Goal: Task Accomplishment & Management: Use online tool/utility

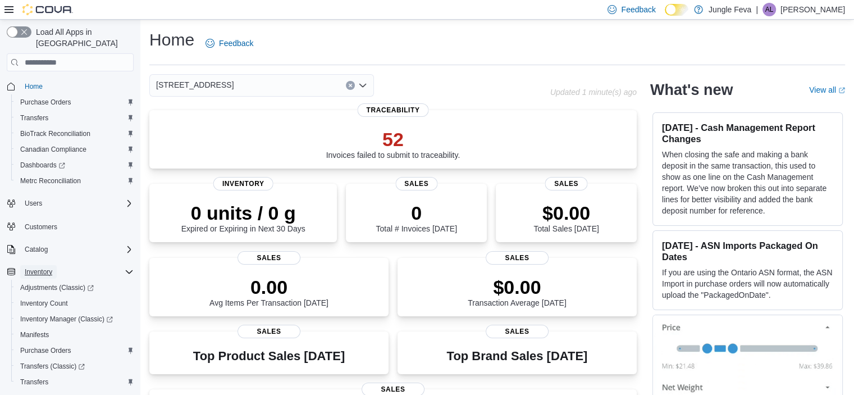
click at [50, 267] on span "Inventory" at bounding box center [39, 271] width 28 height 9
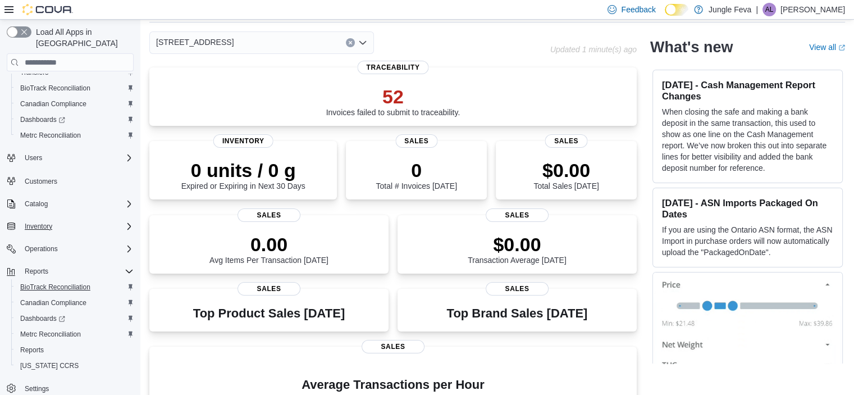
scroll to position [45, 0]
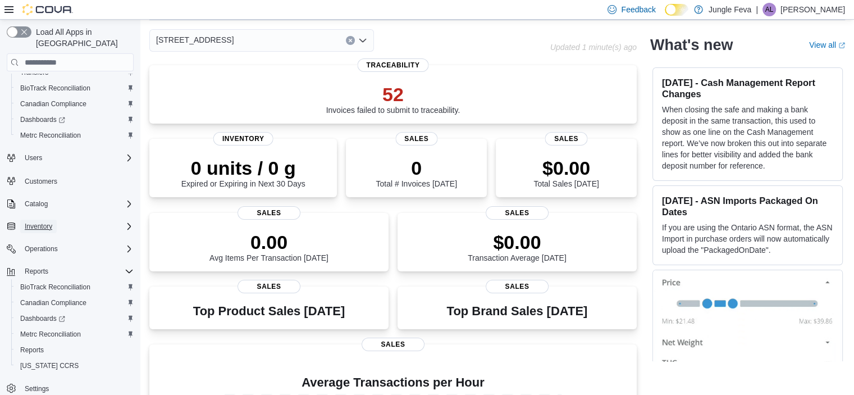
click at [51, 222] on span "Inventory" at bounding box center [39, 226] width 28 height 9
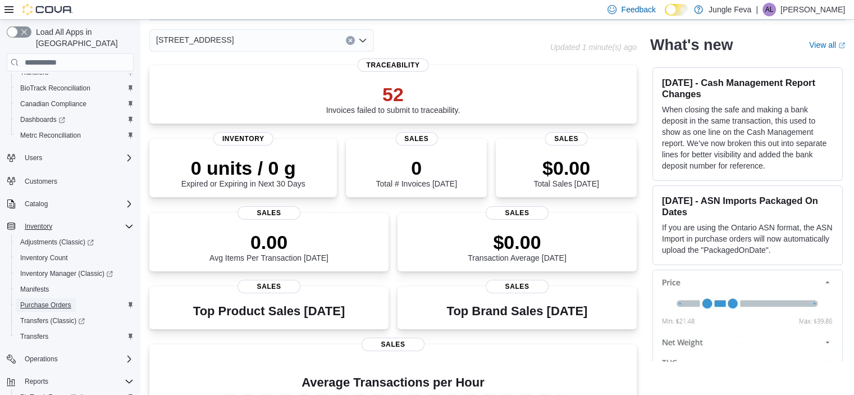
click at [45, 300] on span "Purchase Orders" at bounding box center [45, 304] width 51 height 9
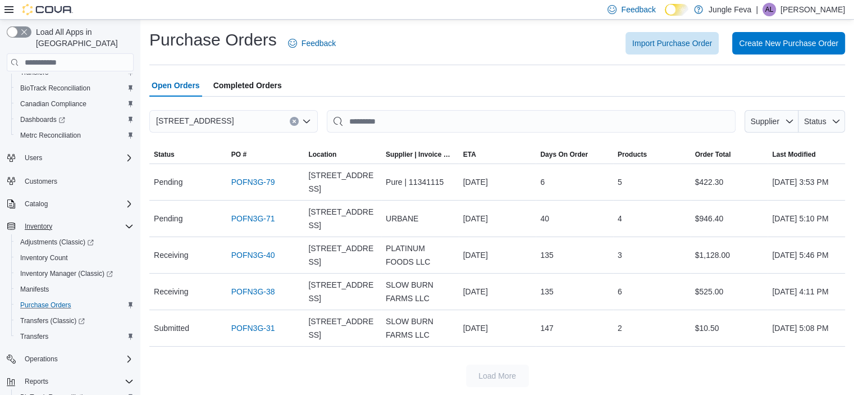
click at [297, 120] on button "Clear input" at bounding box center [294, 121] width 9 height 9
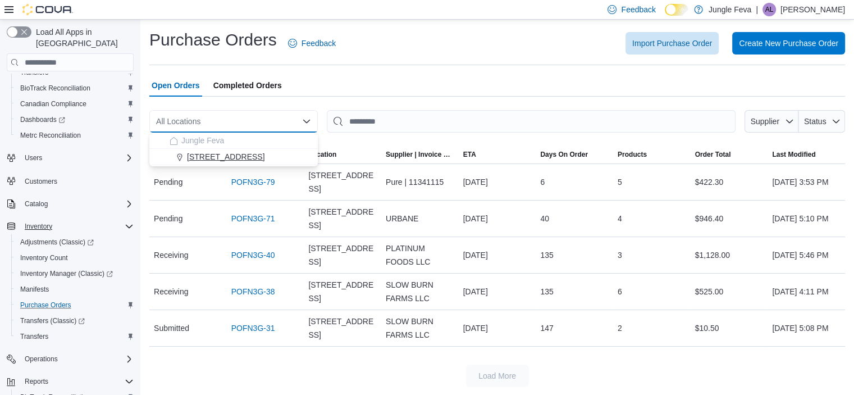
click at [248, 154] on span "[STREET_ADDRESS]" at bounding box center [225, 156] width 77 height 11
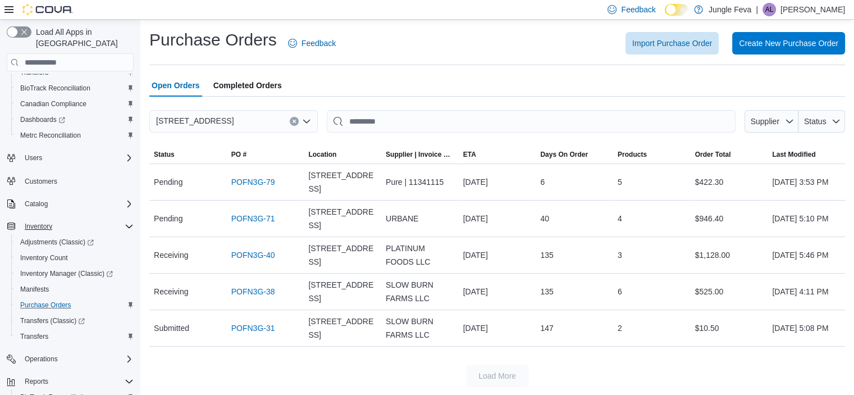
click at [278, 120] on div "[STREET_ADDRESS]" at bounding box center [233, 121] width 168 height 22
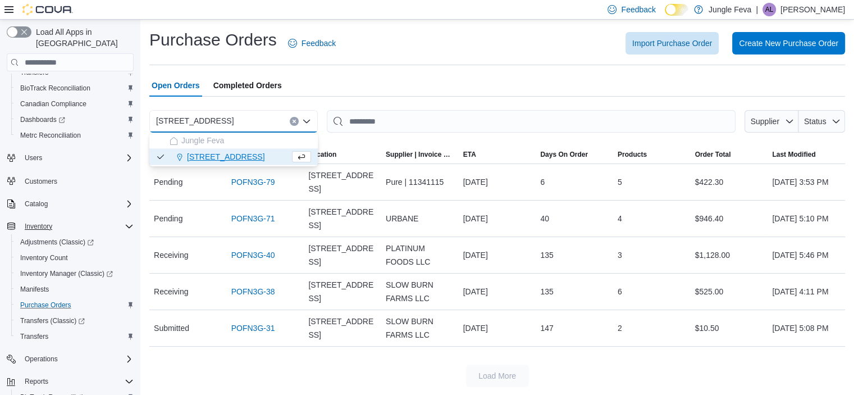
click at [254, 153] on span "[STREET_ADDRESS]" at bounding box center [225, 156] width 77 height 11
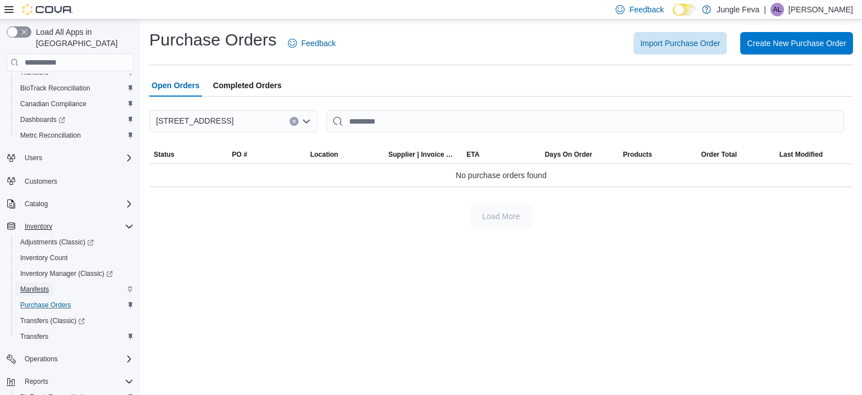
click at [38, 285] on span "Manifests" at bounding box center [34, 289] width 29 height 9
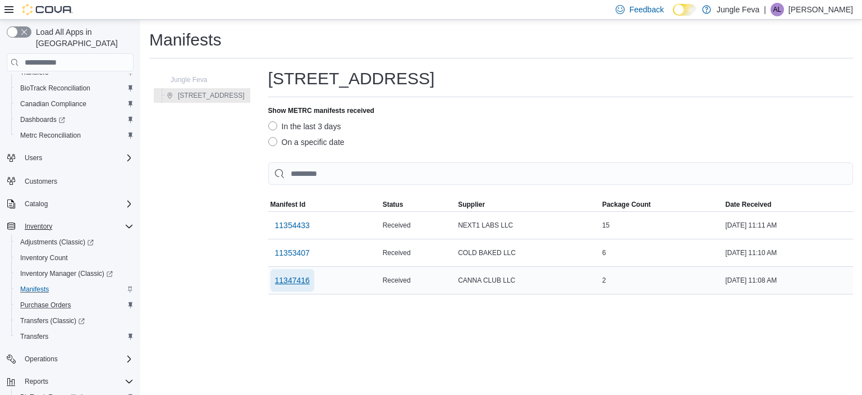
click at [294, 281] on span "11347416" at bounding box center [292, 280] width 35 height 11
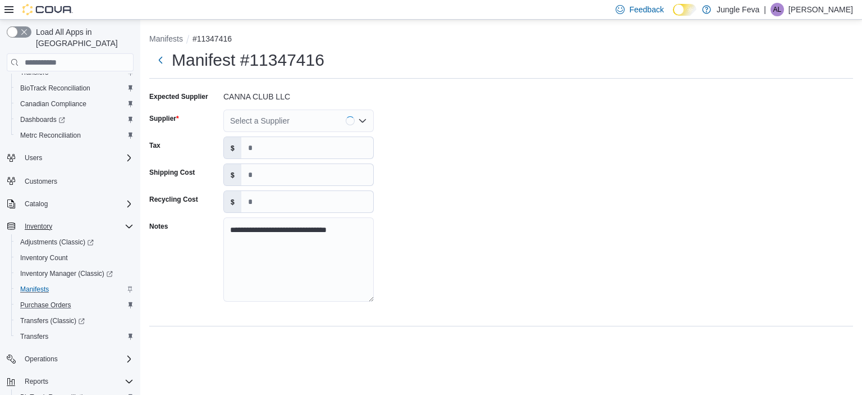
click at [242, 119] on div "Select a Supplier" at bounding box center [298, 120] width 150 height 22
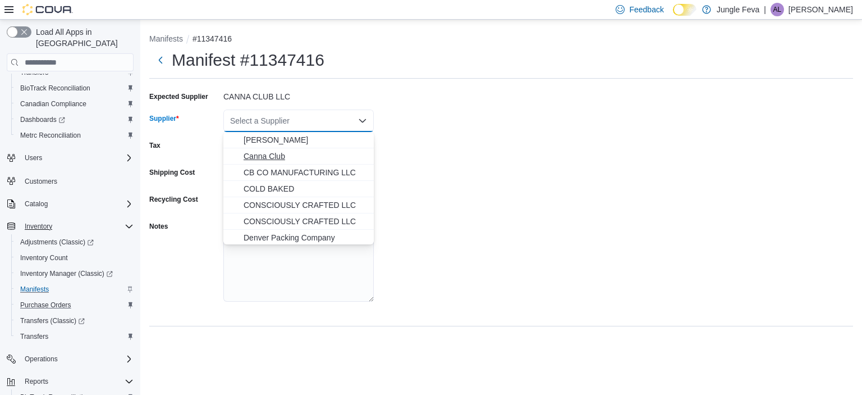
click at [262, 152] on span "Canna Club" at bounding box center [306, 155] width 124 height 11
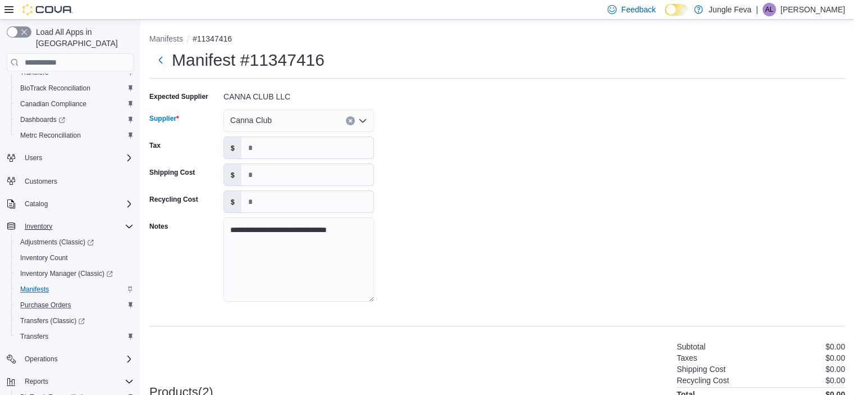
click at [416, 218] on div "**********" at bounding box center [497, 200] width 696 height 225
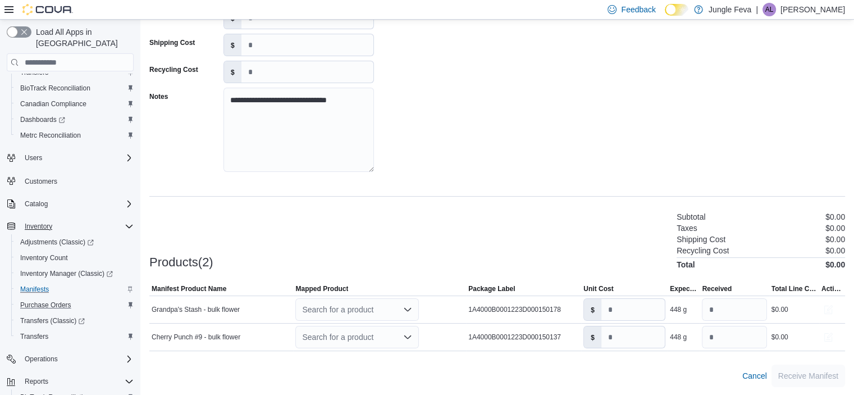
scroll to position [130, 0]
click at [338, 304] on div "Search for a product" at bounding box center [357, 309] width 124 height 22
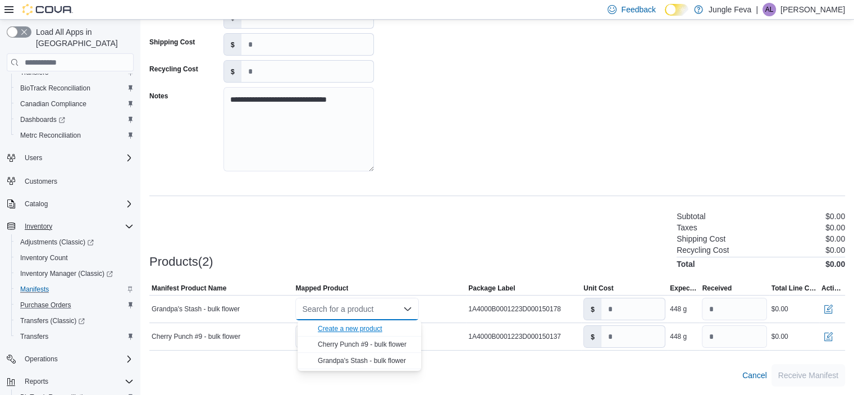
click at [338, 326] on div "Create a new product" at bounding box center [350, 328] width 65 height 9
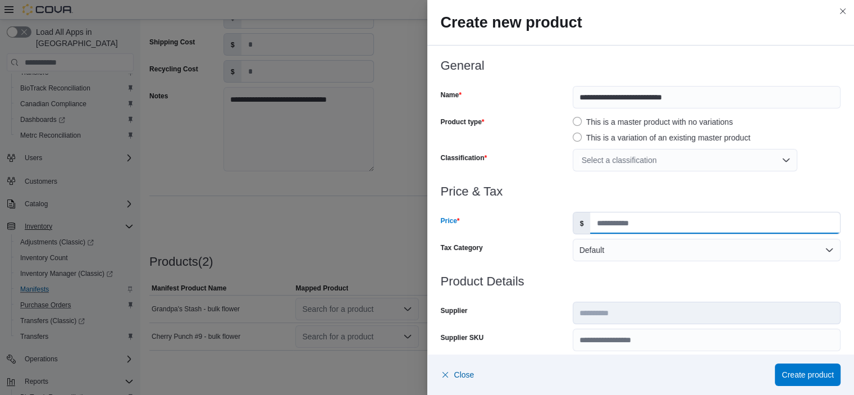
click at [620, 220] on input "Price" at bounding box center [715, 222] width 250 height 21
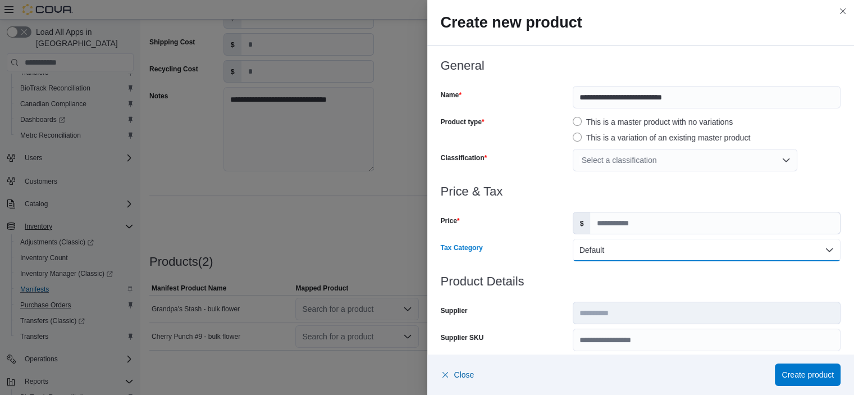
click at [610, 245] on button "Default" at bounding box center [707, 250] width 268 height 22
click at [675, 179] on div at bounding box center [641, 177] width 400 height 13
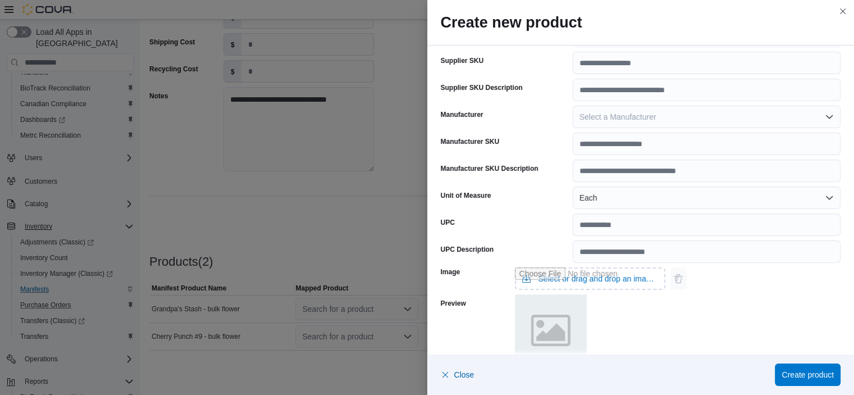
scroll to position [303, 0]
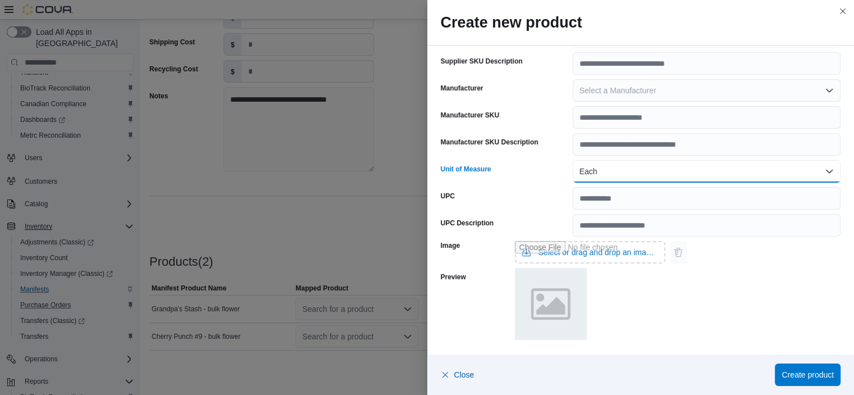
click at [640, 168] on button "Each" at bounding box center [707, 171] width 268 height 22
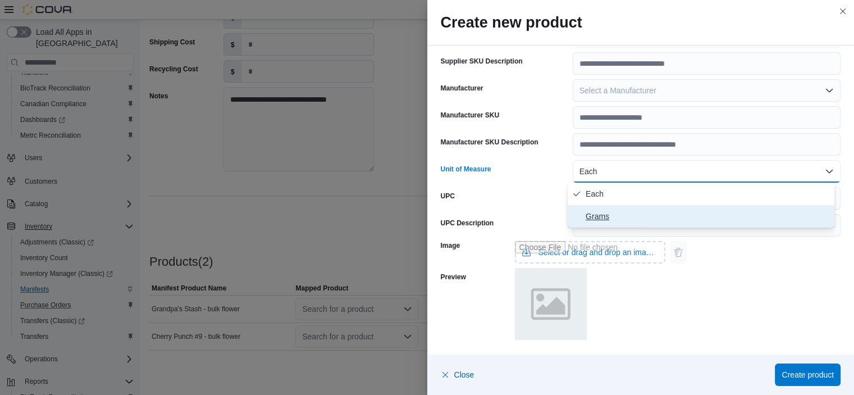
click at [604, 217] on span "Grams" at bounding box center [708, 215] width 244 height 13
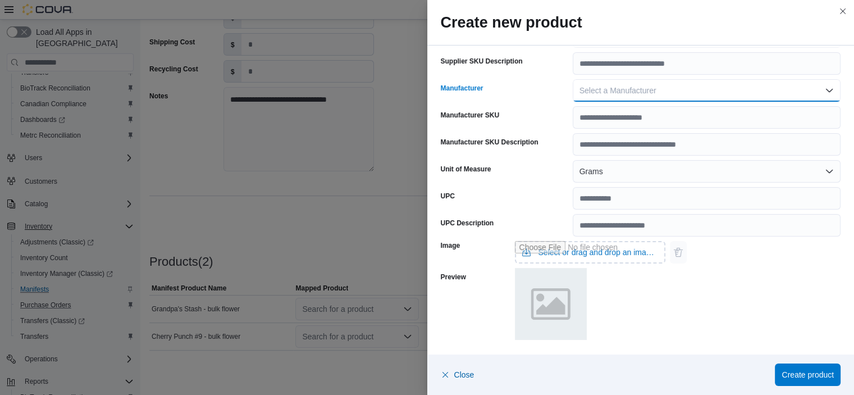
click at [614, 92] on span "Select a Manufacturer" at bounding box center [617, 90] width 77 height 9
click at [788, 374] on span "Create product" at bounding box center [807, 373] width 52 height 11
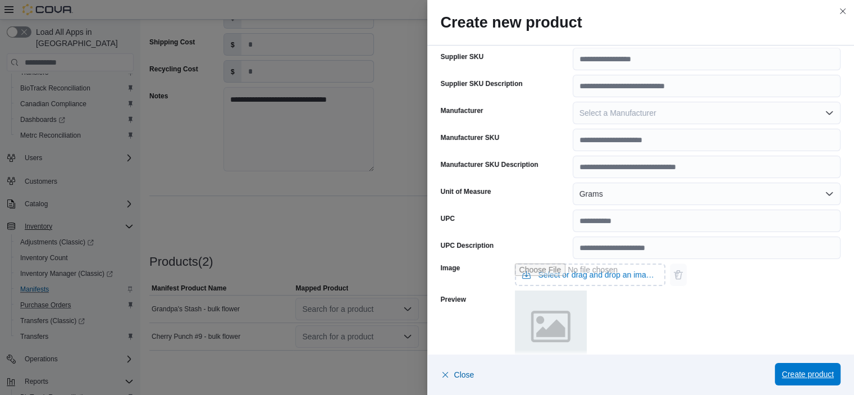
scroll to position [326, 0]
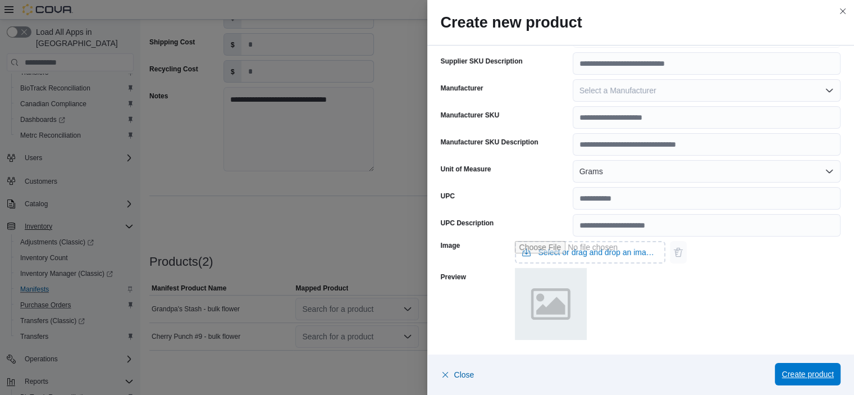
drag, startPoint x: 783, startPoint y: 372, endPoint x: 792, endPoint y: 374, distance: 9.3
click at [792, 374] on span "Create product" at bounding box center [807, 373] width 52 height 11
click at [783, 378] on span "Create product" at bounding box center [807, 373] width 52 height 11
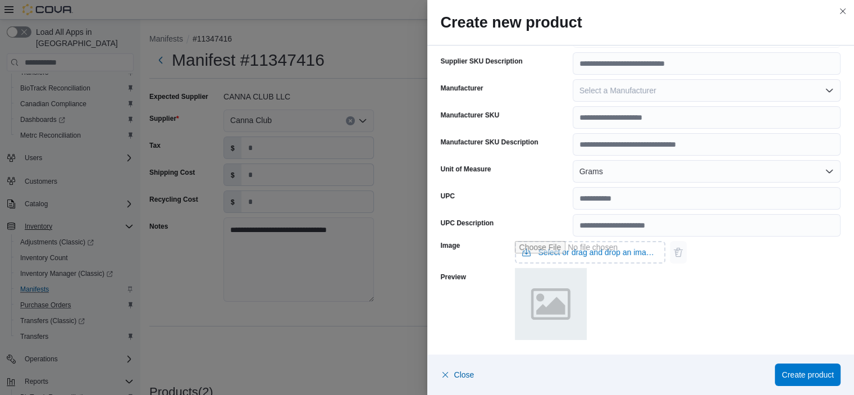
scroll to position [56, 0]
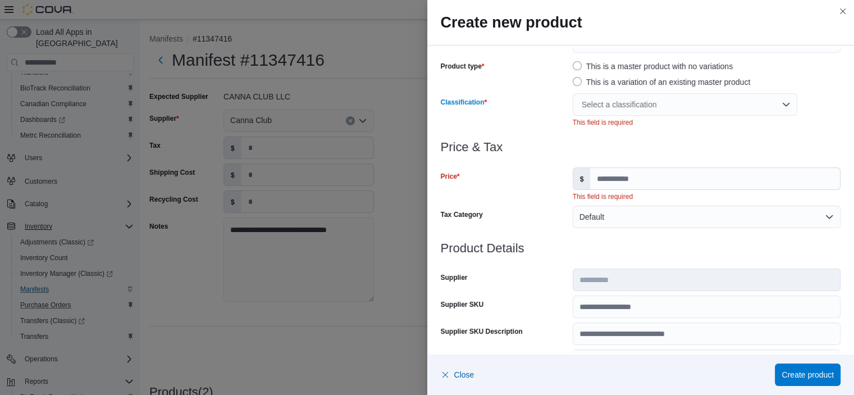
click at [718, 100] on div "Select a classification" at bounding box center [685, 104] width 225 height 22
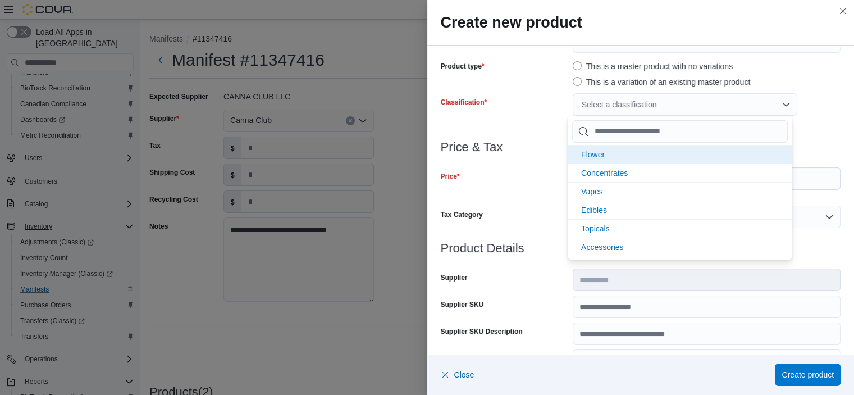
click at [600, 154] on span "Flower" at bounding box center [593, 154] width 24 height 9
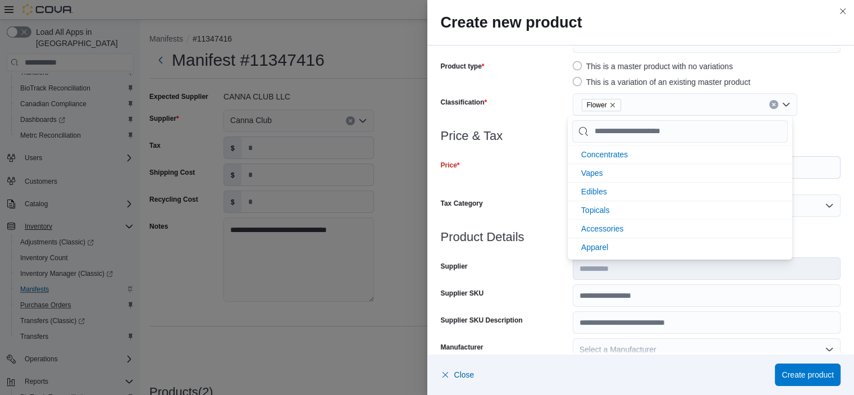
click at [525, 187] on div "Price" at bounding box center [504, 173] width 127 height 34
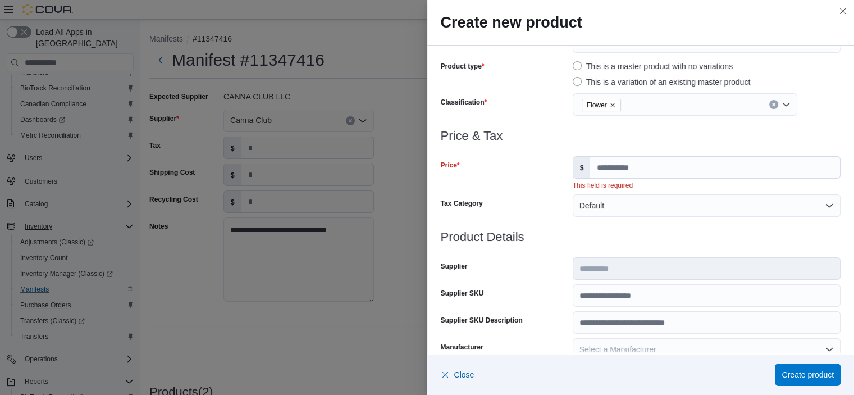
scroll to position [0, 0]
click at [609, 165] on input "Price" at bounding box center [715, 167] width 250 height 21
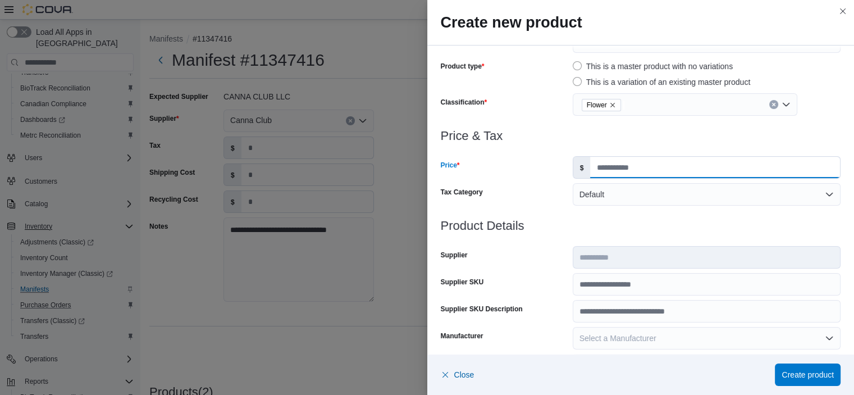
type input "**"
click at [555, 228] on h3 "Product Details" at bounding box center [641, 225] width 400 height 13
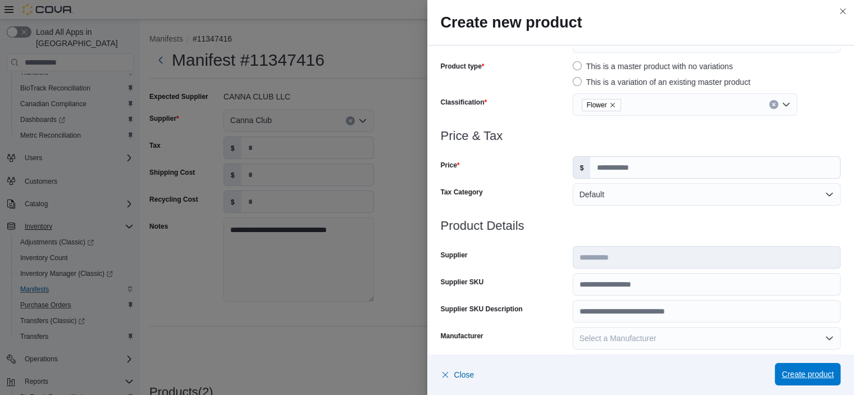
click at [799, 381] on span "Create product" at bounding box center [807, 374] width 52 height 22
click at [796, 374] on span "Create product" at bounding box center [807, 373] width 52 height 11
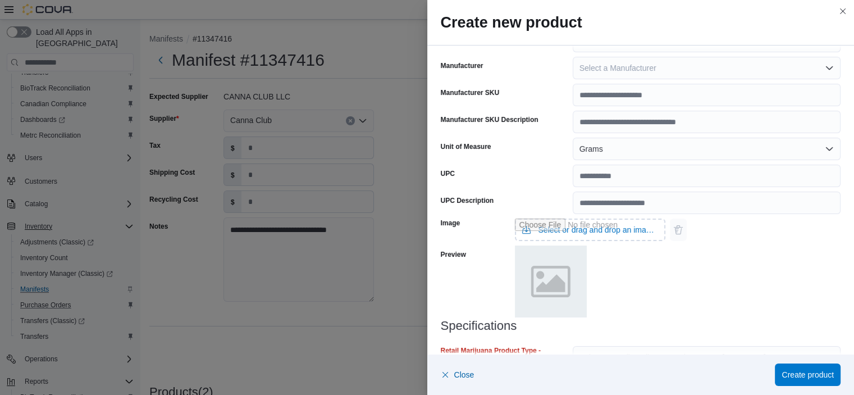
scroll to position [483, 0]
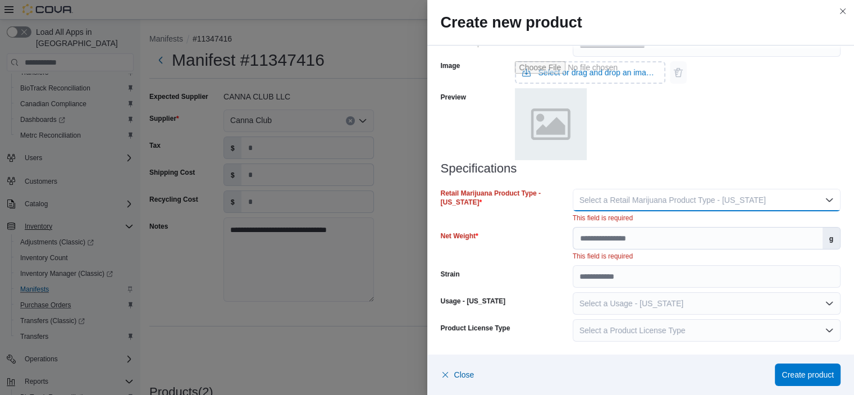
click at [761, 197] on button "Select a Retail Marijuana Product Type - [US_STATE]" at bounding box center [707, 200] width 268 height 22
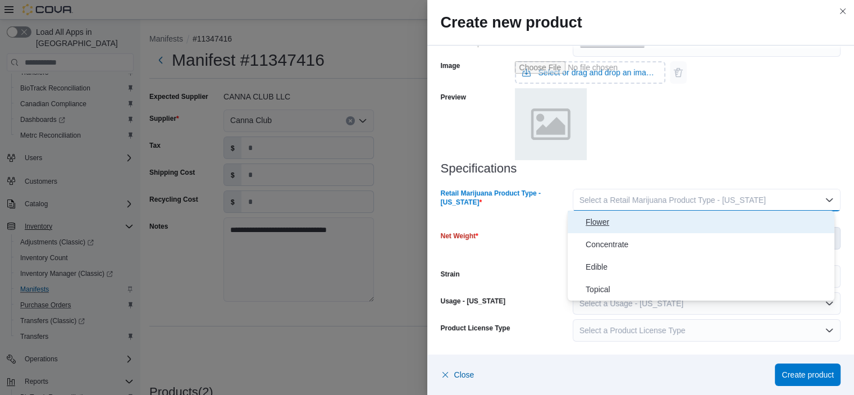
click at [617, 218] on span "Flower" at bounding box center [708, 221] width 244 height 13
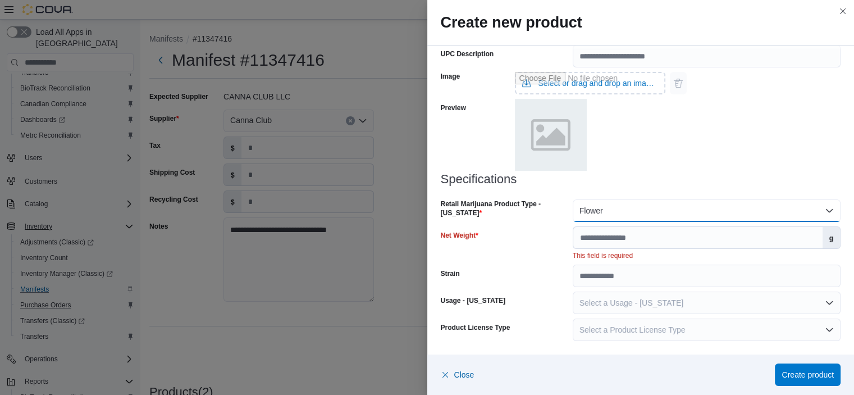
scroll to position [472, 0]
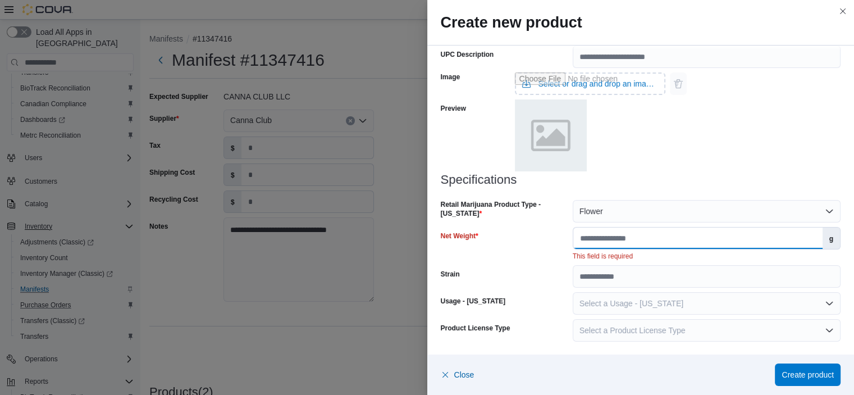
click at [598, 240] on input "Net Weight" at bounding box center [697, 237] width 249 height 21
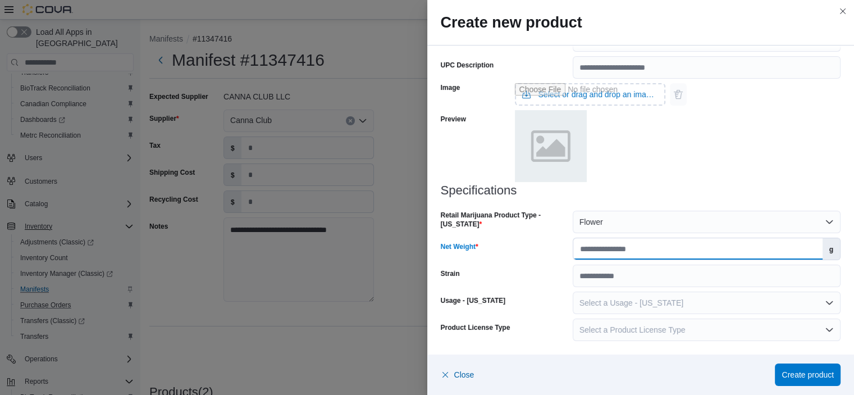
scroll to position [460, 0]
type input "*"
click at [797, 377] on span "Create product" at bounding box center [807, 373] width 52 height 11
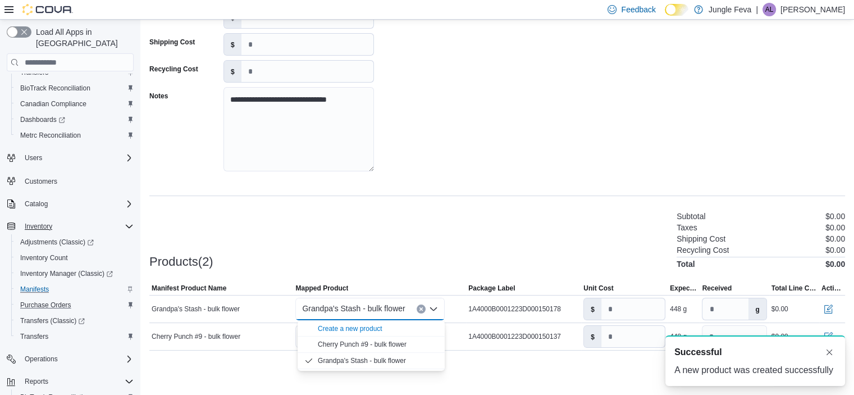
scroll to position [0, 0]
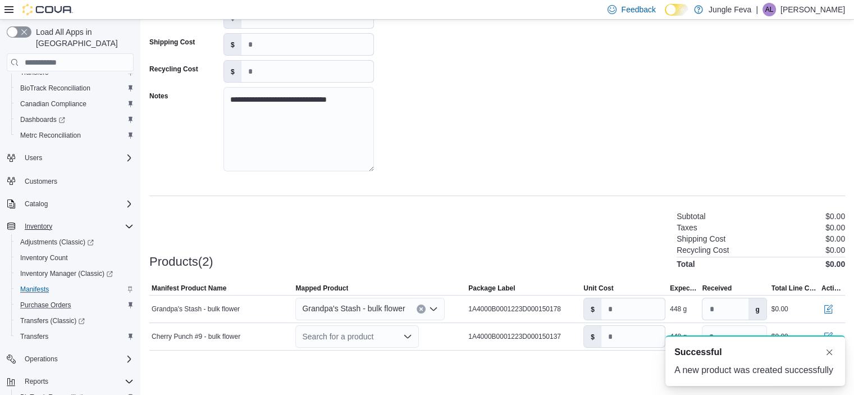
click at [420, 258] on div "Products(2) Subtotal $0.00 Taxes $0.00 Shipping Cost $0.00 Recycling Cost $0.00…" at bounding box center [497, 238] width 696 height 59
click at [328, 339] on div "Search for a product" at bounding box center [357, 336] width 124 height 22
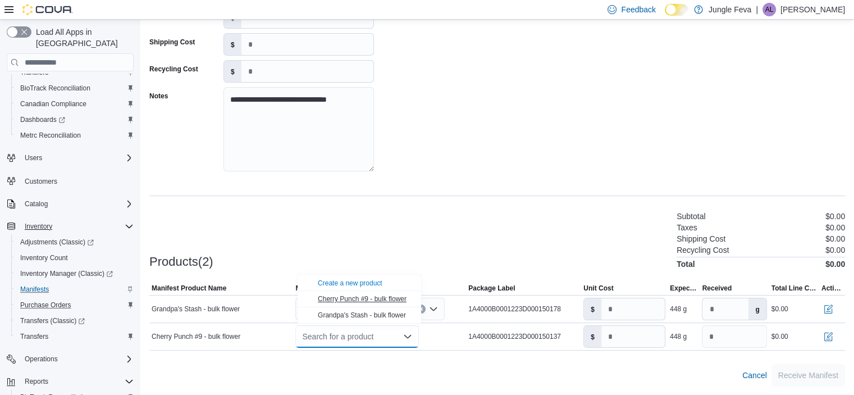
click at [329, 298] on span "Cherry Punch #9 - bulk flower" at bounding box center [362, 299] width 89 height 8
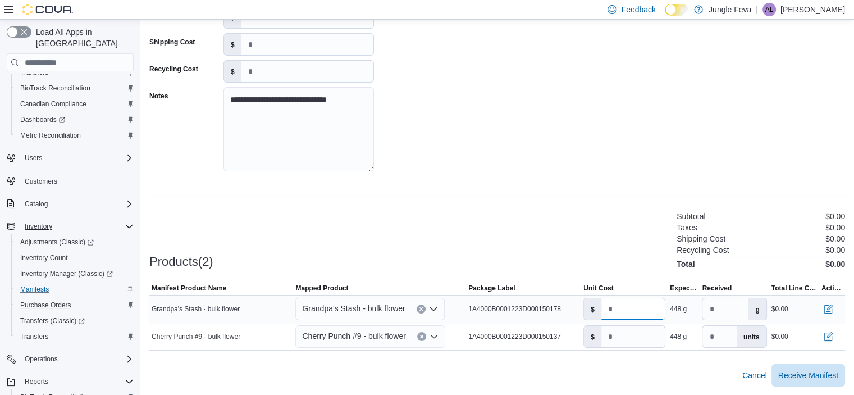
click at [624, 309] on input "number" at bounding box center [632, 308] width 63 height 21
type input "****"
click at [618, 330] on input "*" at bounding box center [632, 336] width 63 height 21
click at [631, 360] on div at bounding box center [497, 356] width 696 height 13
click at [798, 377] on span "Receive Manifest" at bounding box center [808, 374] width 60 height 11
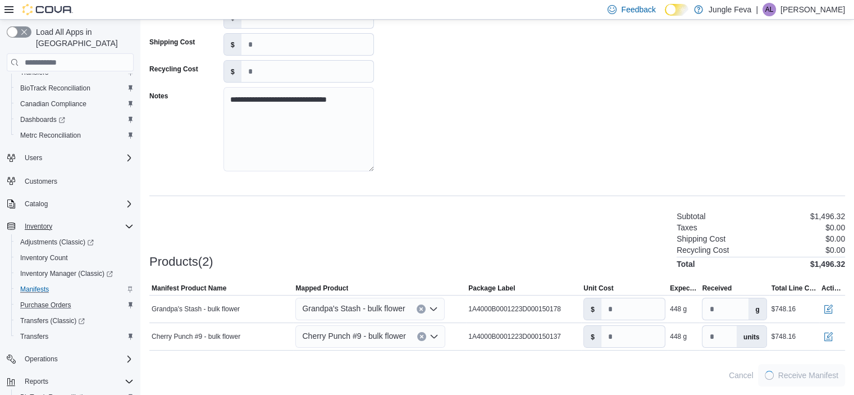
click at [490, 201] on div "**********" at bounding box center [497, 171] width 696 height 429
click at [620, 334] on input "*****" at bounding box center [632, 336] width 63 height 21
click at [617, 336] on input "*****" at bounding box center [632, 336] width 63 height 21
type input "****"
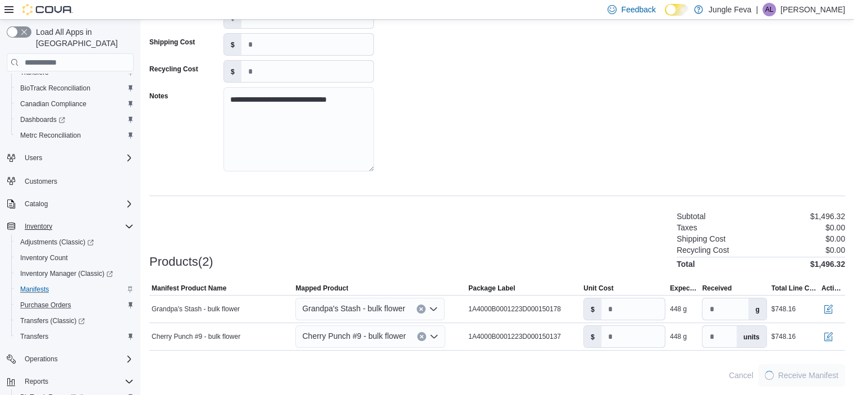
click at [638, 243] on div "Products(2) Subtotal $1,496.32 Taxes $0.00 Shipping Cost $0.00 Recycling Cost $…" at bounding box center [497, 238] width 696 height 59
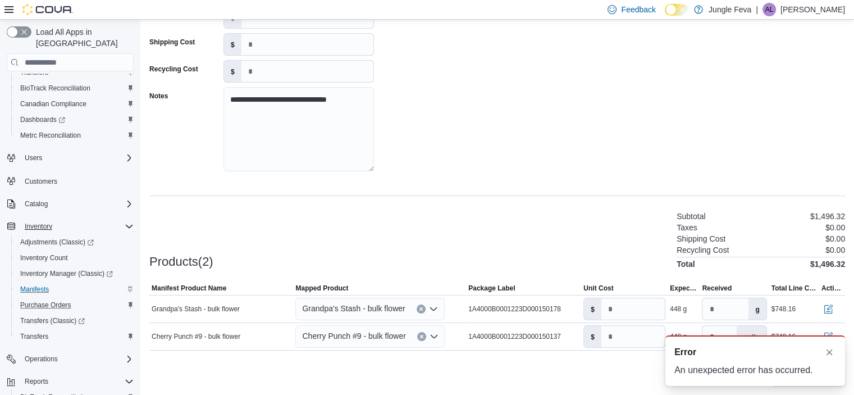
scroll to position [0, 0]
click at [826, 350] on button "Dismiss toast" at bounding box center [828, 351] width 13 height 13
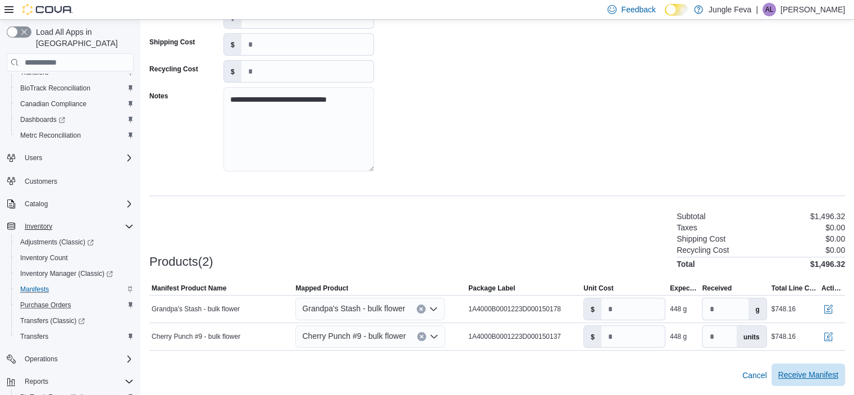
click at [820, 377] on span "Receive Manifest" at bounding box center [808, 374] width 60 height 11
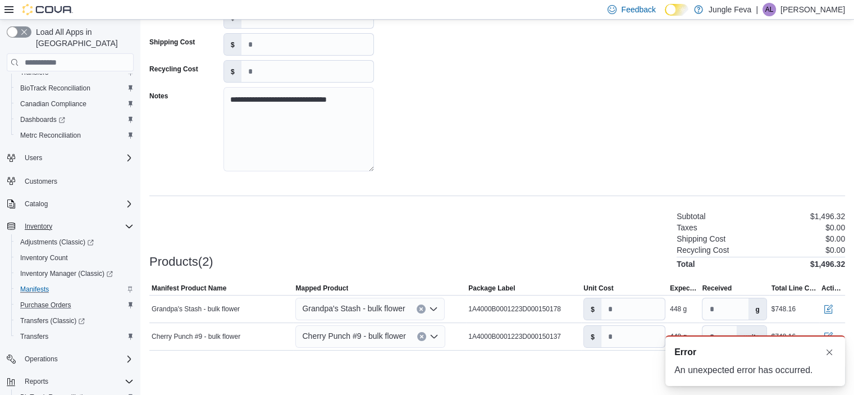
type input "*"
